Goal: Task Accomplishment & Management: Manage account settings

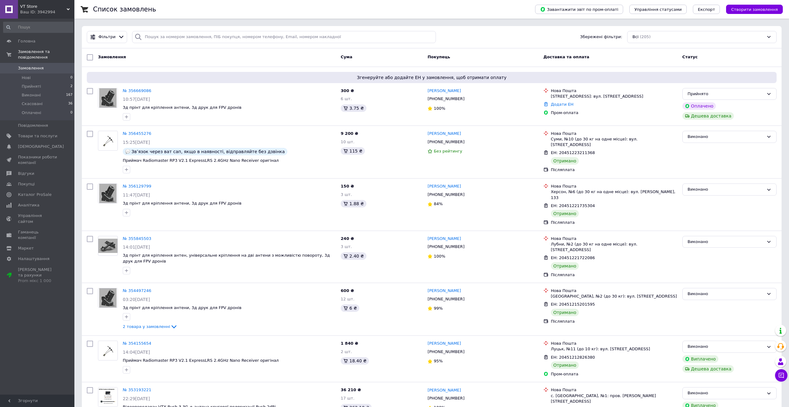
click at [143, 93] on link "№ 356669086" at bounding box center [137, 90] width 29 height 5
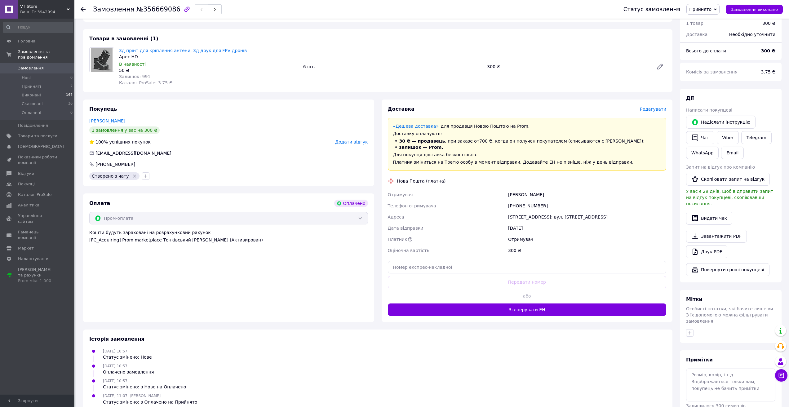
scroll to position [53, 0]
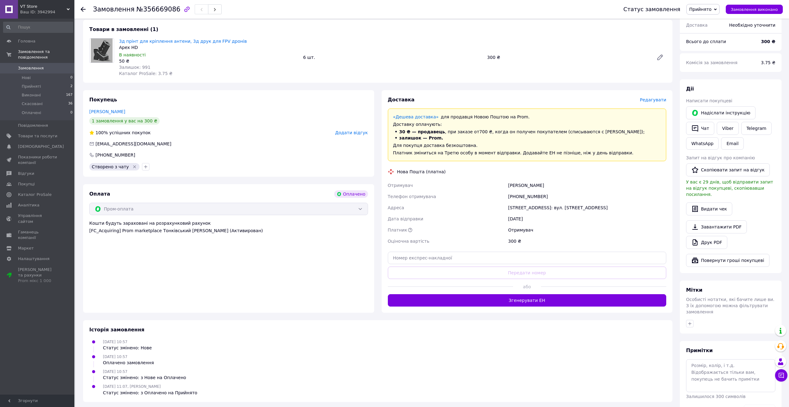
click at [530, 197] on div "[PHONE_NUMBER]" at bounding box center [587, 196] width 161 height 11
drag, startPoint x: 117, startPoint y: 41, endPoint x: 135, endPoint y: 41, distance: 17.0
click at [135, 41] on div "3д прінт для кріплення антени, 3д друк для FPV дронів Apex HD В наявності 50 ₴ …" at bounding box center [209, 57] width 184 height 41
copy link "3д прінт"
click at [525, 196] on div "[PHONE_NUMBER]" at bounding box center [587, 196] width 161 height 11
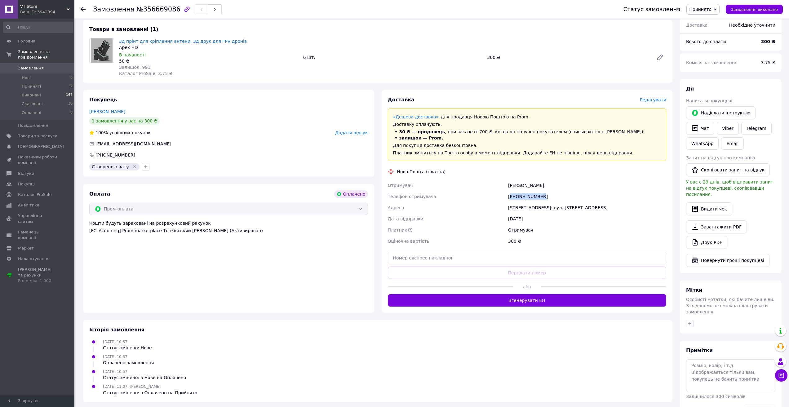
drag, startPoint x: 525, startPoint y: 196, endPoint x: 523, endPoint y: 190, distance: 6.1
click at [525, 196] on div "[PHONE_NUMBER]" at bounding box center [587, 196] width 161 height 11
copy div "380976293826"
click at [516, 186] on div "[PERSON_NAME]" at bounding box center [587, 185] width 161 height 11
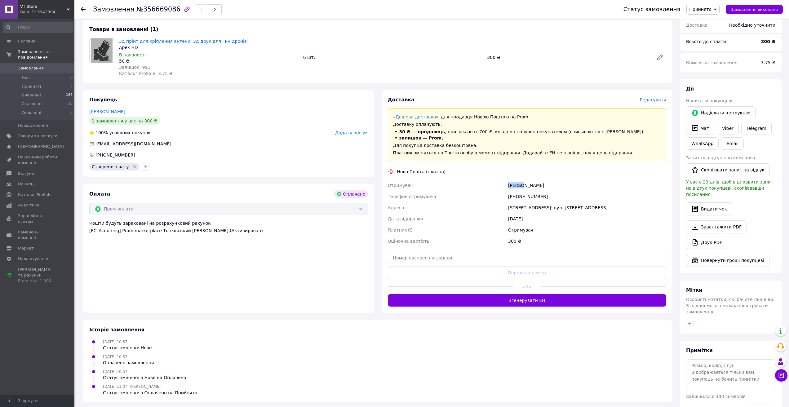
copy div "[PERSON_NAME]"
click at [528, 186] on div "[PERSON_NAME]" at bounding box center [587, 185] width 161 height 11
drag, startPoint x: 528, startPoint y: 186, endPoint x: 526, endPoint y: 179, distance: 7.8
click at [528, 186] on div "[PERSON_NAME]" at bounding box center [587, 185] width 161 height 11
copy div "[PERSON_NAME]"
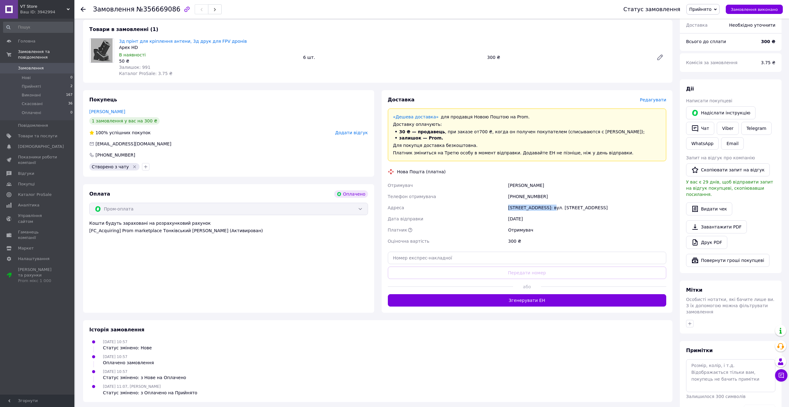
drag, startPoint x: 507, startPoint y: 207, endPoint x: 551, endPoint y: 210, distance: 43.8
click at [551, 210] on div "[STREET_ADDRESS]: вул. [STREET_ADDRESS]" at bounding box center [587, 207] width 161 height 11
copy div "Могилів-Подільський"
click at [541, 257] on input "text" at bounding box center [527, 258] width 279 height 12
paste input "20451225321367"
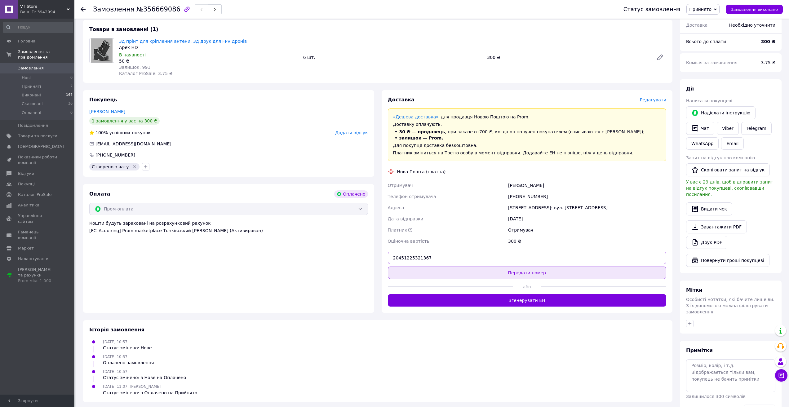
type input "20451225321367"
click at [532, 271] on button "Передати номер" at bounding box center [527, 273] width 279 height 12
